Goal: Task Accomplishment & Management: Manage account settings

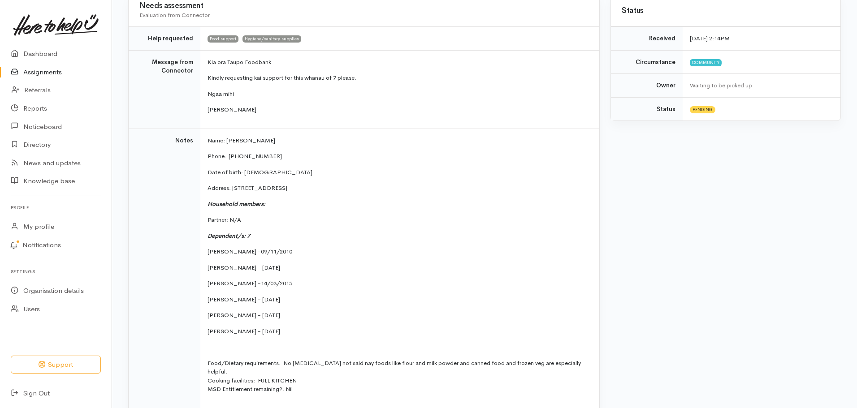
scroll to position [215, 0]
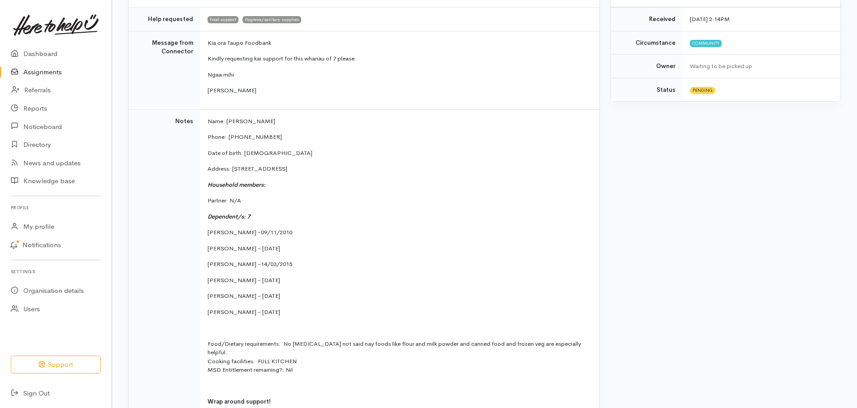
click at [52, 72] on link "Assignments" at bounding box center [56, 72] width 112 height 18
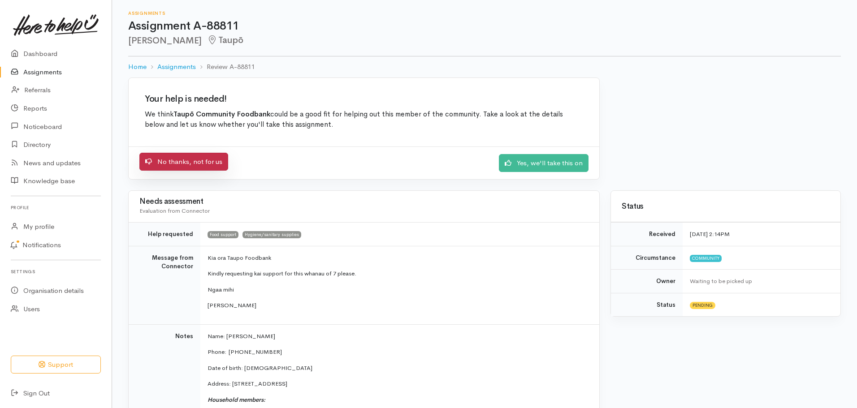
click at [189, 162] on link "No thanks, not for us" at bounding box center [183, 162] width 89 height 18
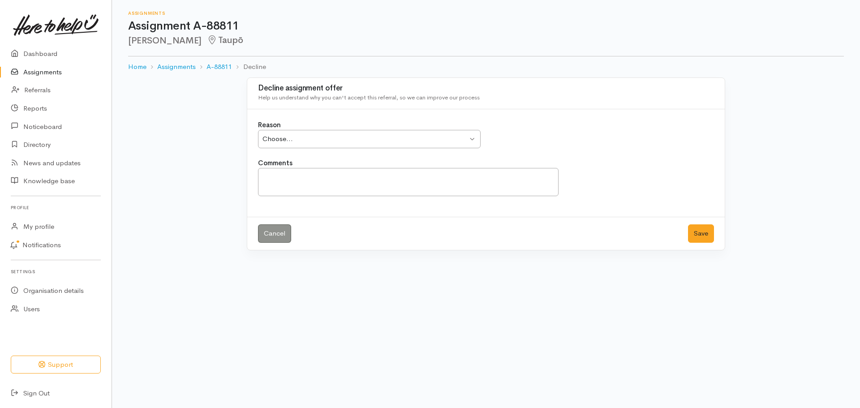
click at [474, 139] on div "Choose... Choose..." at bounding box center [369, 139] width 223 height 18
click at [282, 176] on textarea "Comments" at bounding box center [408, 182] width 301 height 28
type textarea "I"
click at [278, 179] on textarea "Has agreed to engage with TBAS for any future Food Assistance." at bounding box center [408, 182] width 301 height 28
click at [484, 180] on textarea "Has verbally agreed to engage with TBAS for any future Food Assistance." at bounding box center [408, 182] width 301 height 28
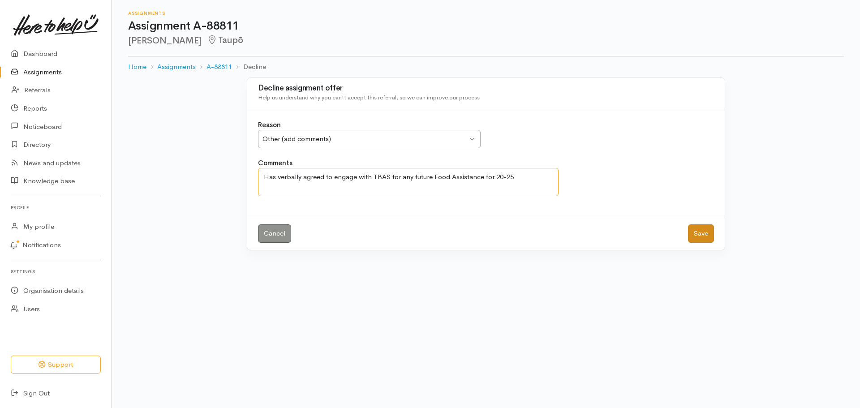
type textarea "Has verbally agreed to engage with TBAS for any future Food Assistance for 20-25"
click at [704, 237] on button "Save" at bounding box center [701, 233] width 26 height 18
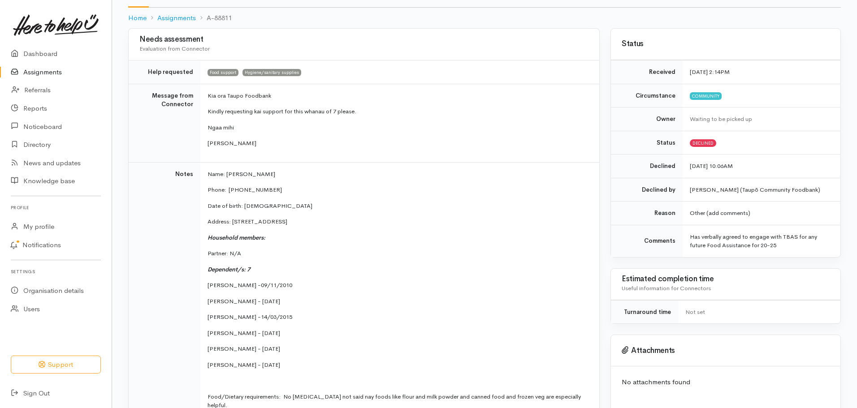
scroll to position [54, 0]
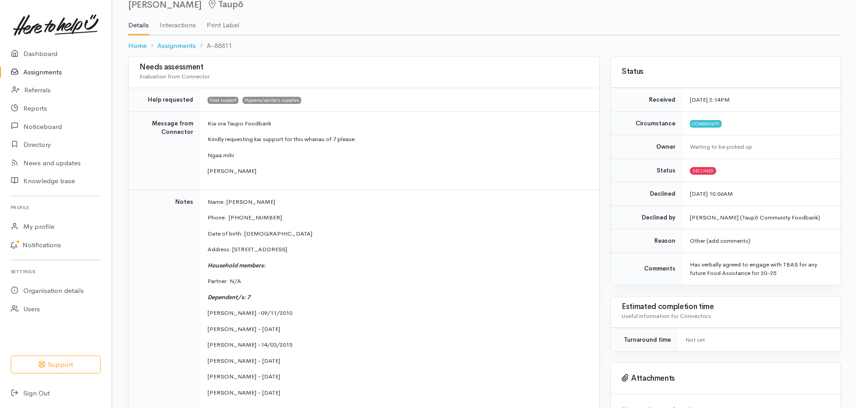
click at [504, 354] on td "Name: Ora Andrews Phone:  0276118798 Date of birth: 14/03/1983 Address: 84 Rich…" at bounding box center [399, 354] width 399 height 328
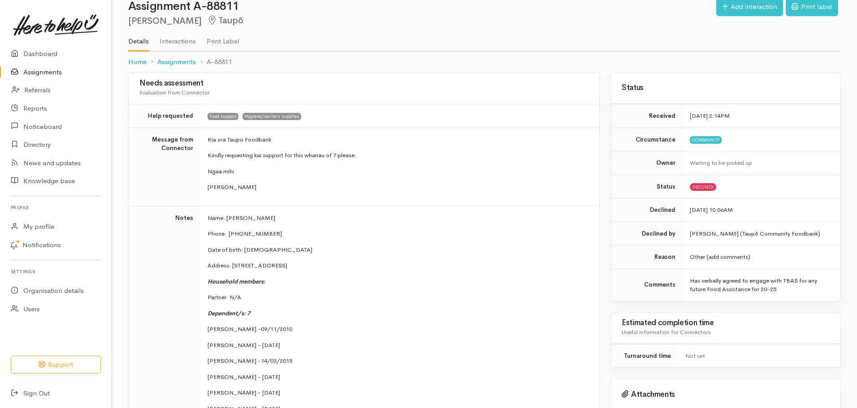
scroll to position [18, 0]
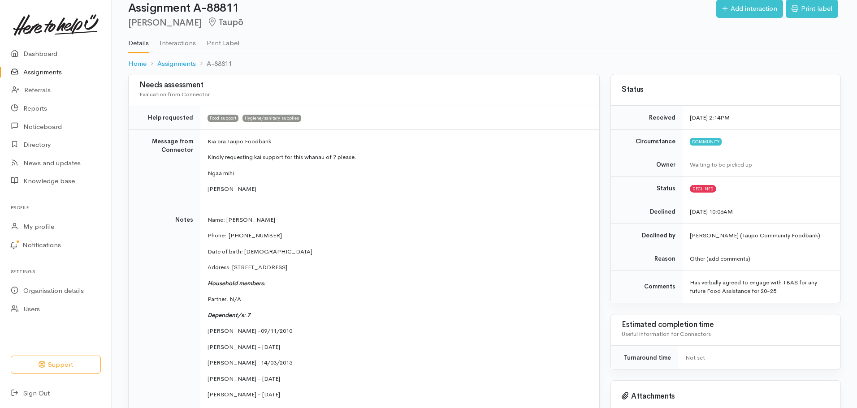
click at [41, 73] on link "Assignments" at bounding box center [56, 72] width 112 height 18
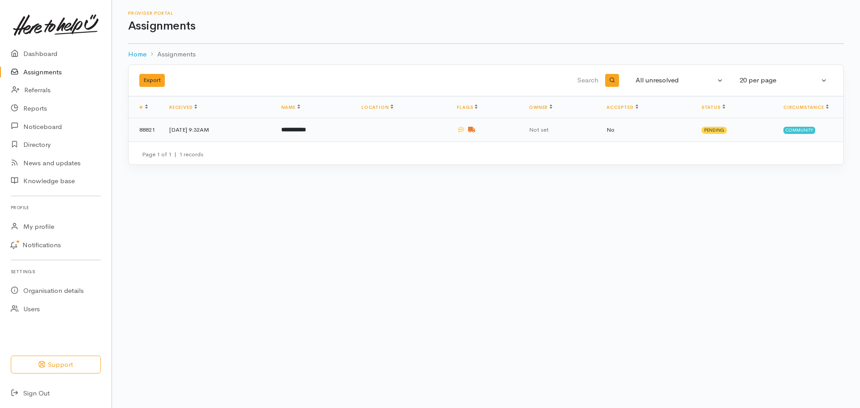
click at [354, 127] on td "**********" at bounding box center [314, 129] width 80 height 23
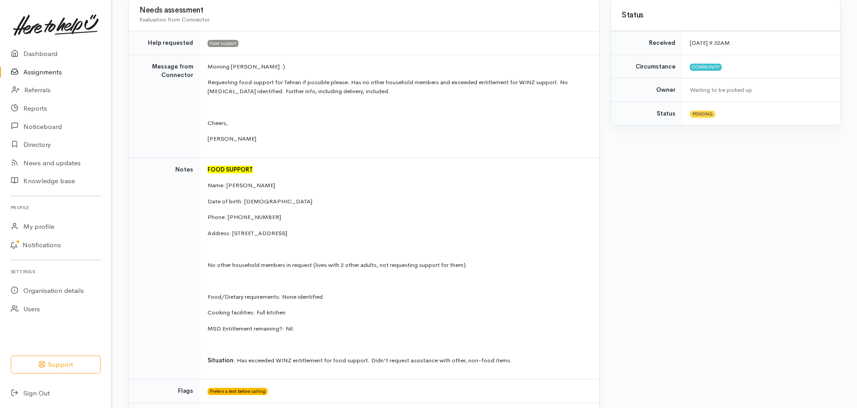
scroll to position [215, 0]
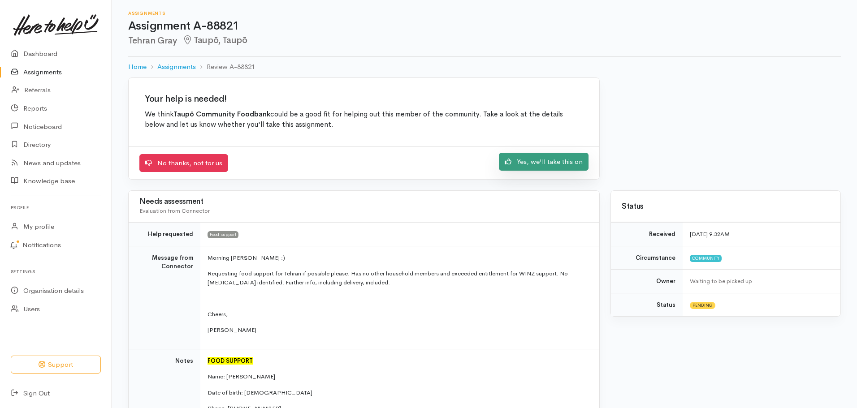
click at [542, 160] on link "Yes, we'll take this on" at bounding box center [544, 162] width 90 height 18
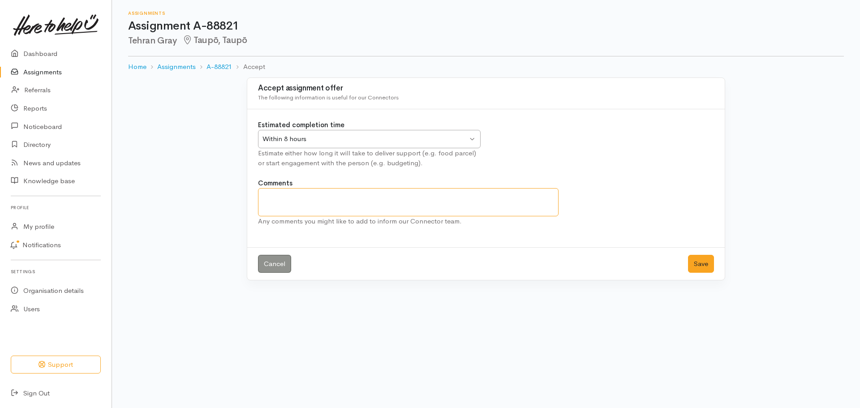
click at [271, 201] on textarea "Comments" at bounding box center [408, 202] width 301 height 28
type textarea "Meeting at 20.30 Has agreed to Financial Advocacy for rest of 2025"
click at [706, 263] on button "Save" at bounding box center [701, 264] width 26 height 18
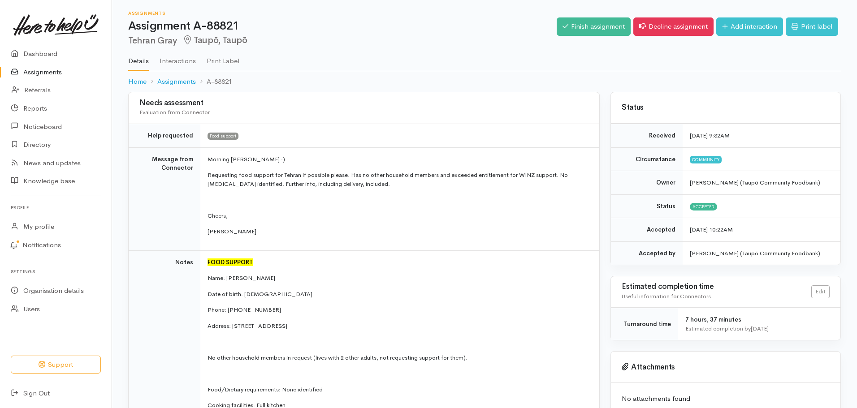
click at [54, 71] on link "Assignments" at bounding box center [56, 72] width 112 height 18
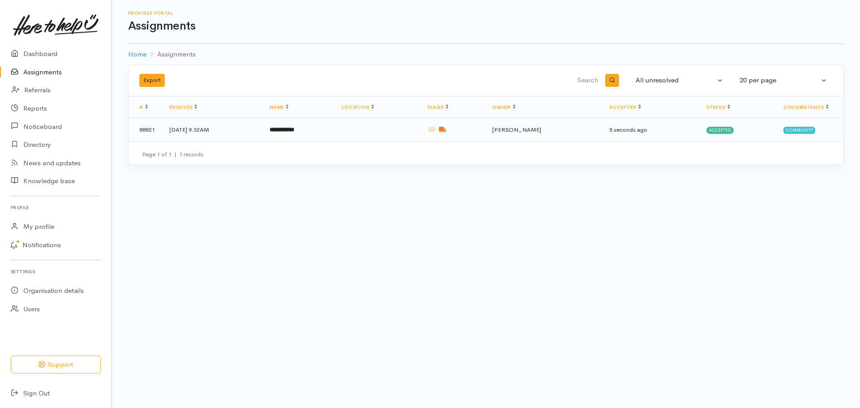
click at [402, 132] on td at bounding box center [378, 129] width 86 height 23
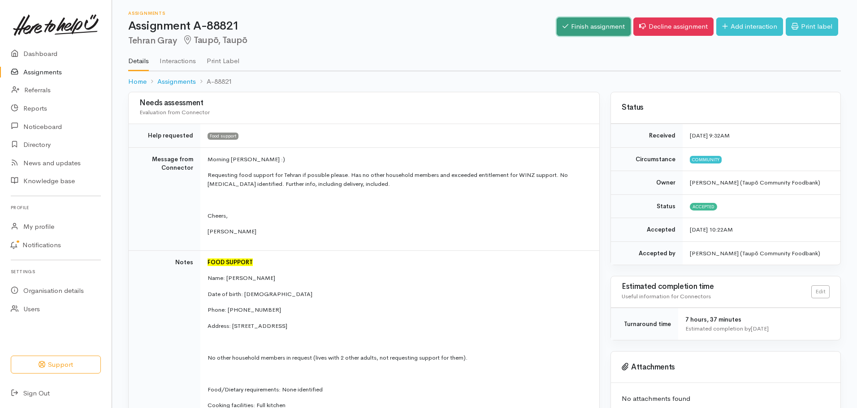
click at [596, 24] on link "Finish assignment" at bounding box center [594, 26] width 74 height 18
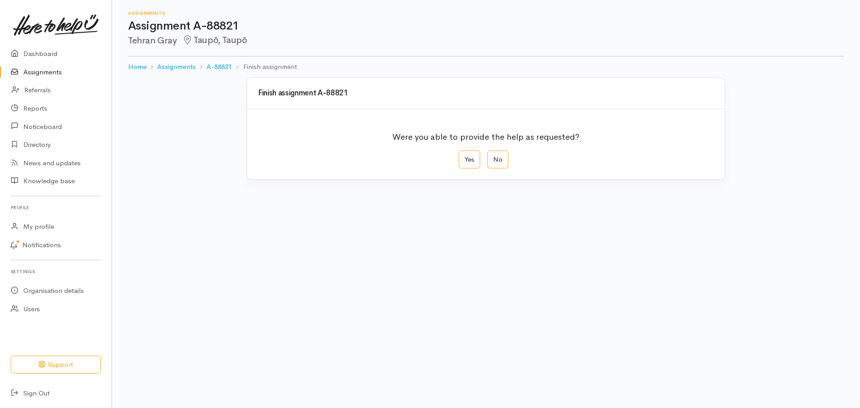
click at [414, 71] on ol "Home Assignments A-88821 Finish assignment" at bounding box center [486, 66] width 716 height 21
click at [468, 162] on label "Yes" at bounding box center [470, 160] width 22 height 18
click at [465, 156] on input "Yes" at bounding box center [462, 154] width 6 height 6
radio input "true"
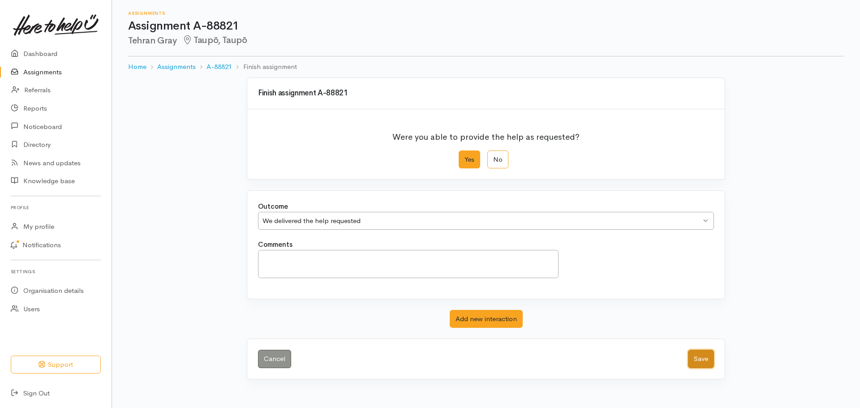
click at [695, 357] on button "Save" at bounding box center [701, 359] width 26 height 18
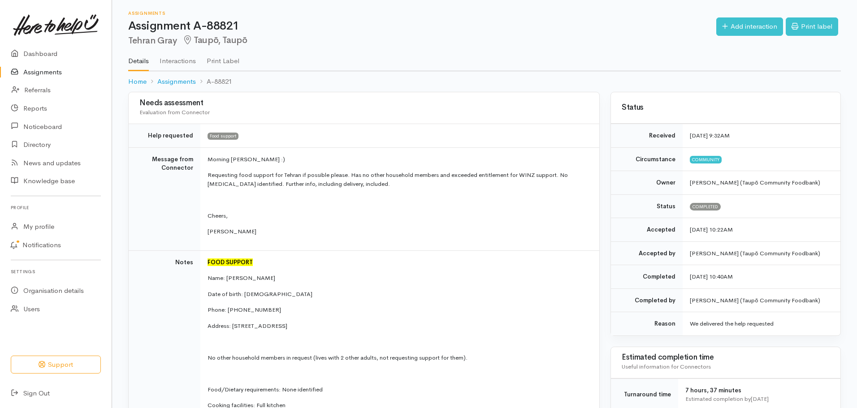
click at [50, 73] on link "Assignments" at bounding box center [56, 72] width 112 height 18
